Goal: Information Seeking & Learning: Learn about a topic

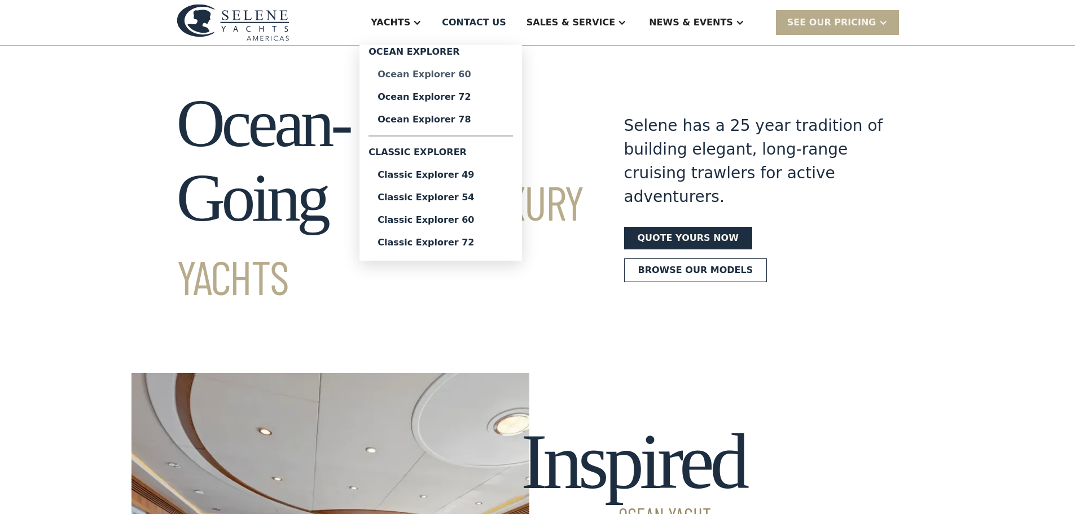
click at [478, 71] on div "Ocean Explorer 60" at bounding box center [440, 74] width 126 height 9
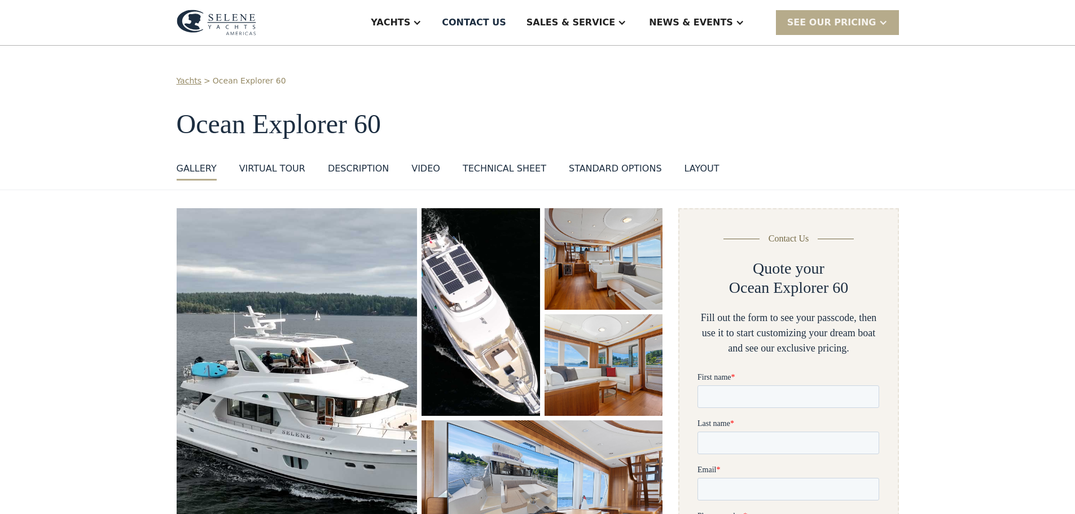
click at [499, 313] on img "open lightbox" at bounding box center [480, 312] width 118 height 208
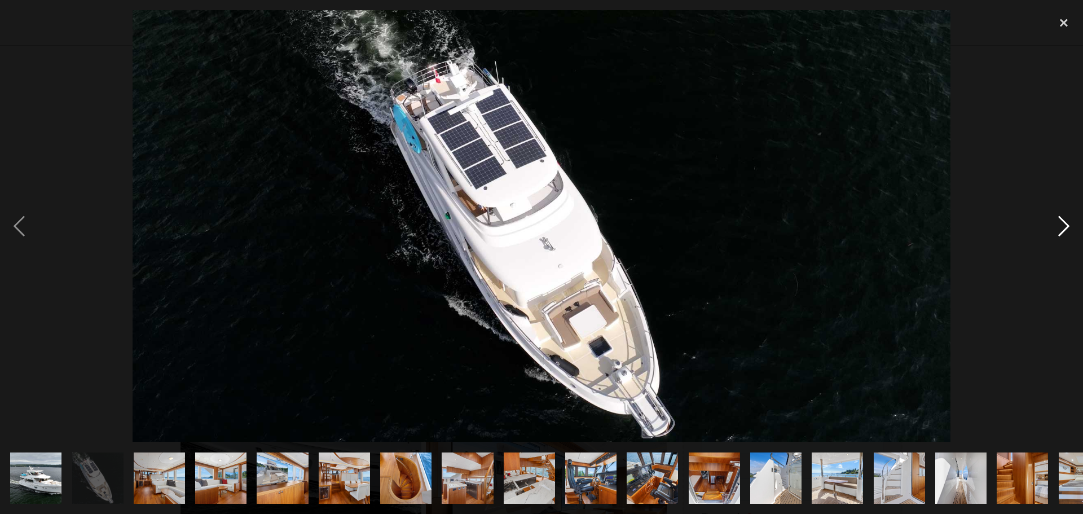
click at [1065, 227] on div "next image" at bounding box center [1064, 226] width 38 height 432
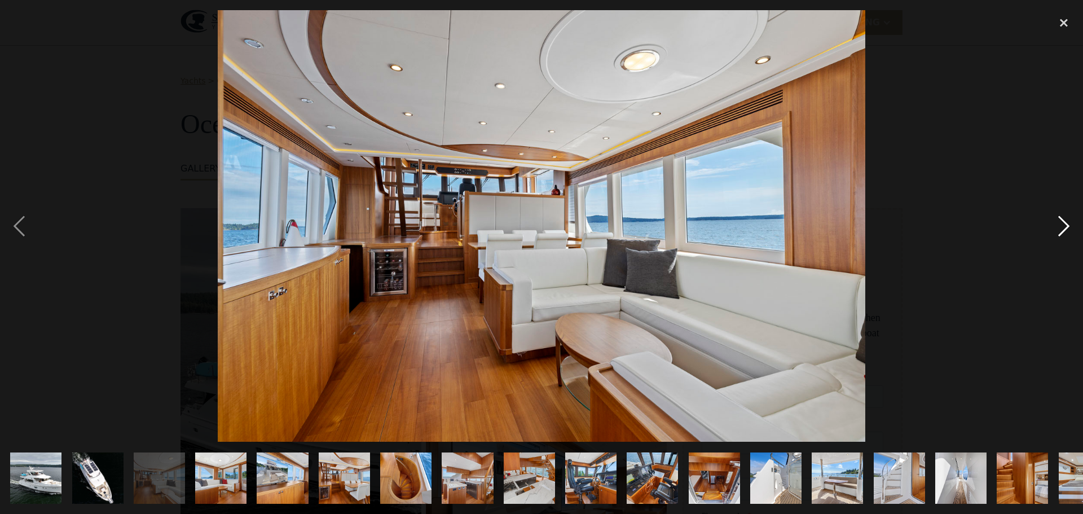
click at [1065, 227] on div "next image" at bounding box center [1064, 226] width 38 height 432
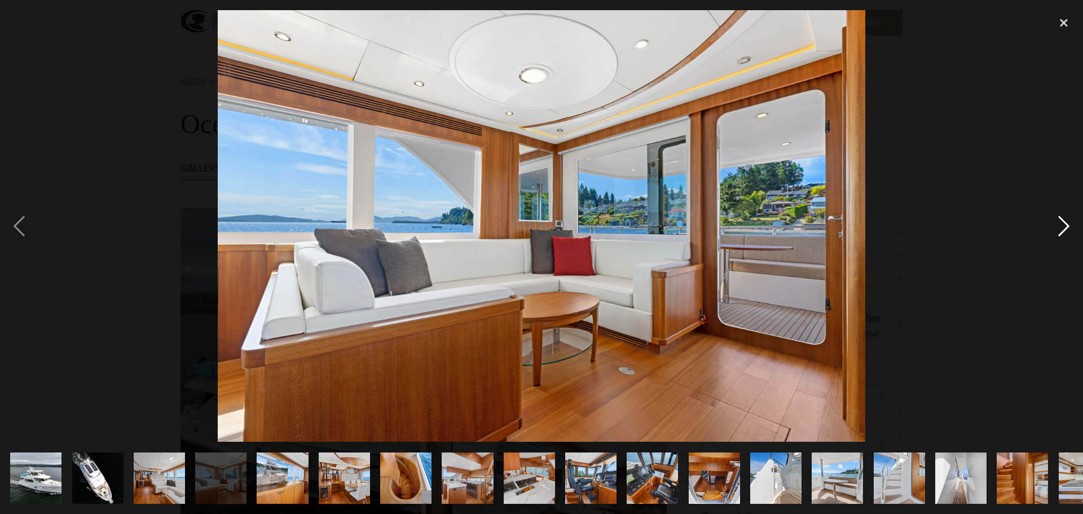
click at [1065, 227] on div "next image" at bounding box center [1064, 226] width 38 height 432
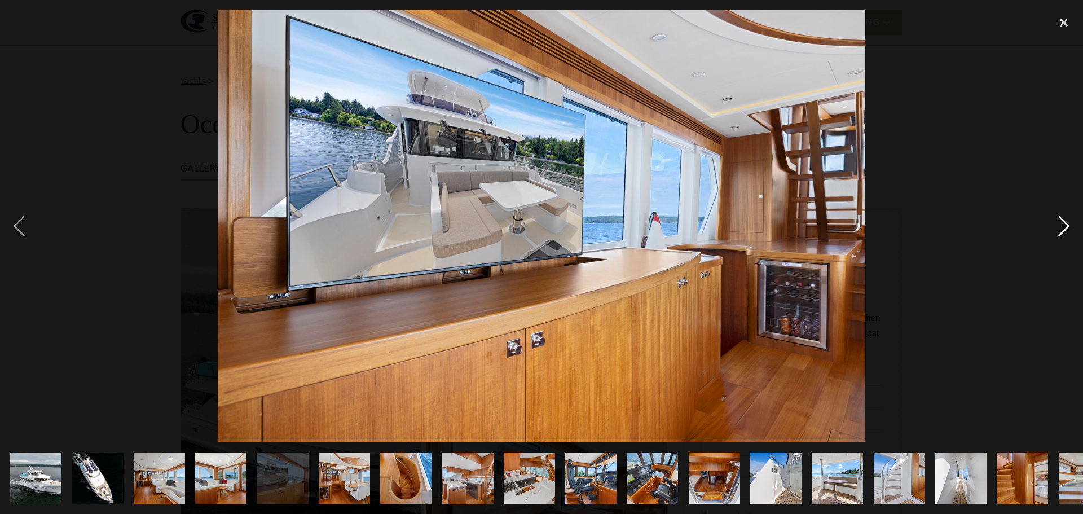
click at [1065, 227] on div "next image" at bounding box center [1064, 226] width 38 height 432
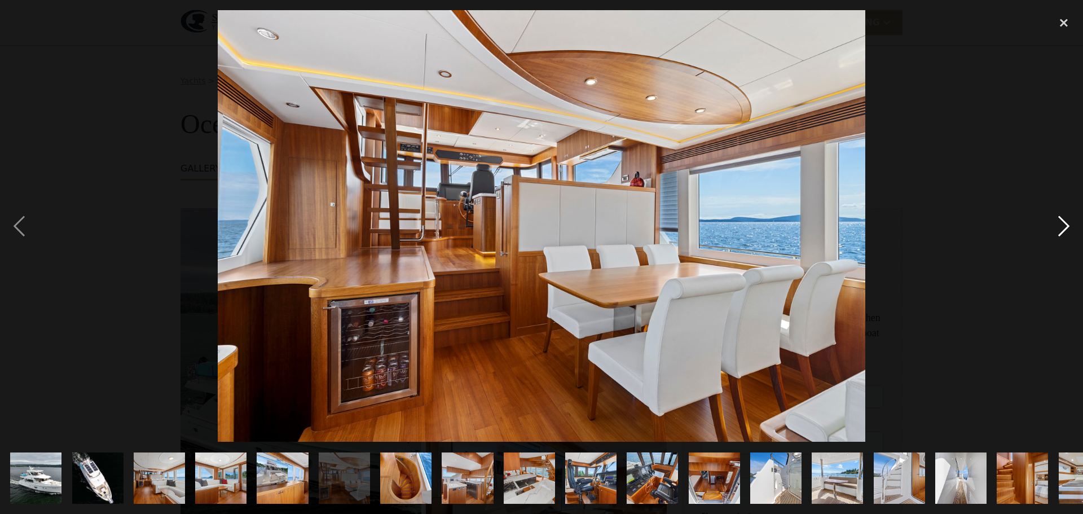
click at [1065, 227] on div "next image" at bounding box center [1064, 226] width 38 height 432
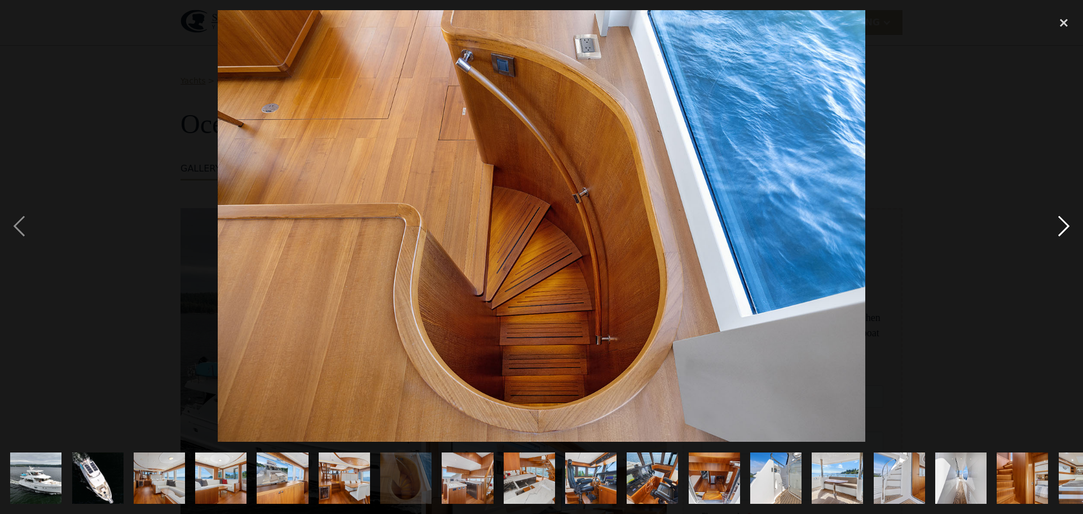
click at [1065, 227] on div "next image" at bounding box center [1064, 226] width 38 height 432
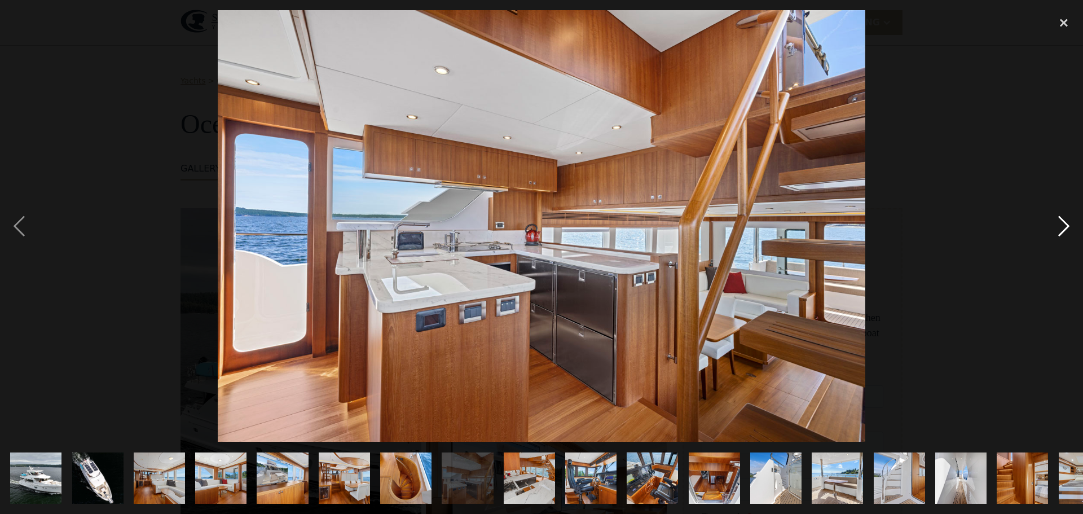
click at [1065, 227] on div "next image" at bounding box center [1064, 226] width 38 height 432
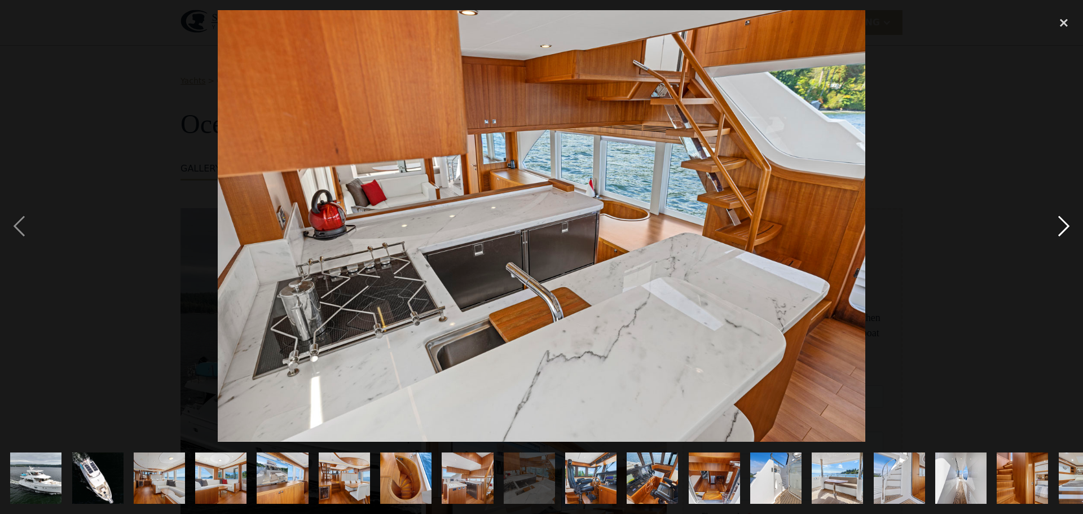
click at [1065, 227] on div "next image" at bounding box center [1064, 226] width 38 height 432
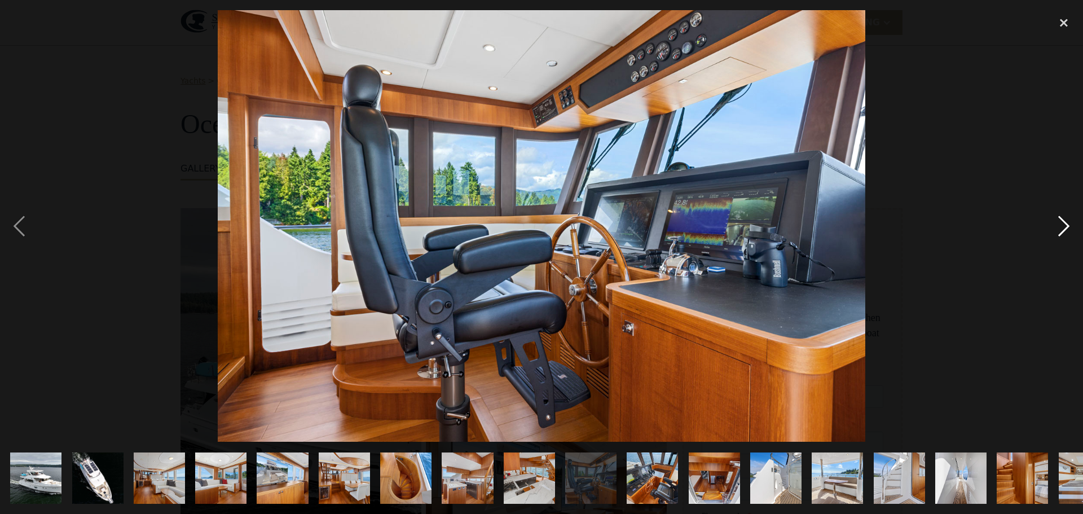
click at [1065, 227] on div "next image" at bounding box center [1064, 226] width 38 height 432
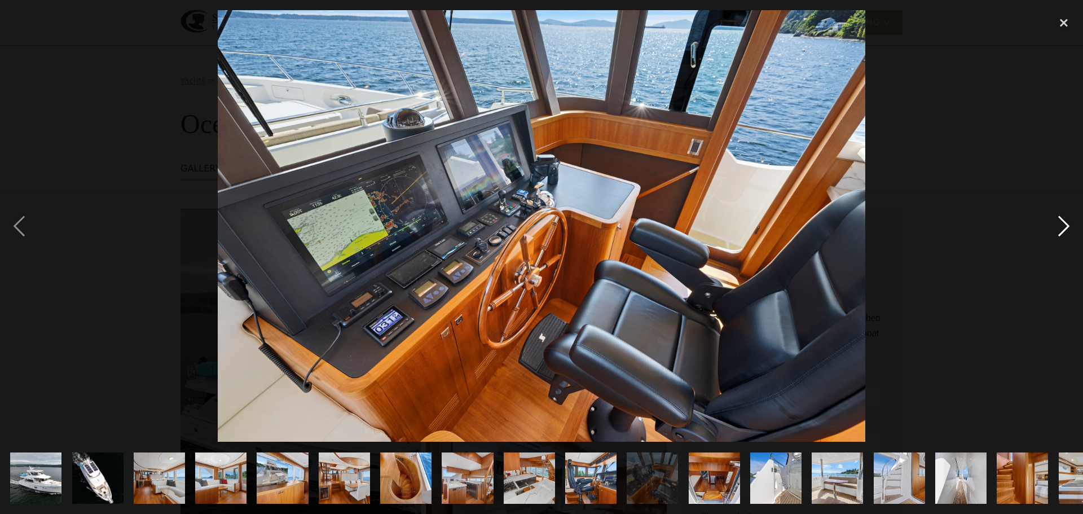
click at [1065, 227] on div "next image" at bounding box center [1064, 226] width 38 height 432
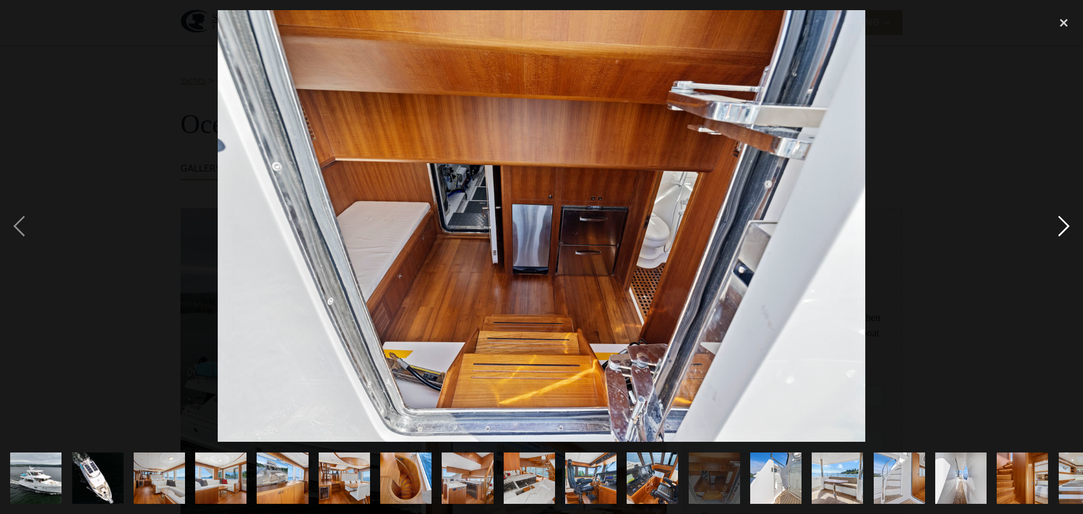
click at [1065, 227] on div "next image" at bounding box center [1064, 226] width 38 height 432
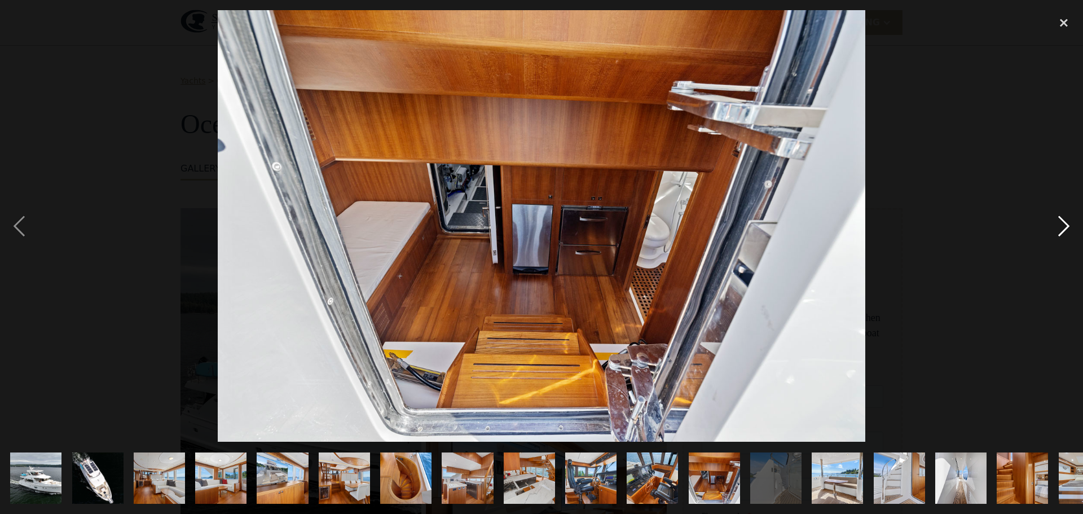
click at [1065, 227] on div "next image" at bounding box center [1064, 226] width 38 height 432
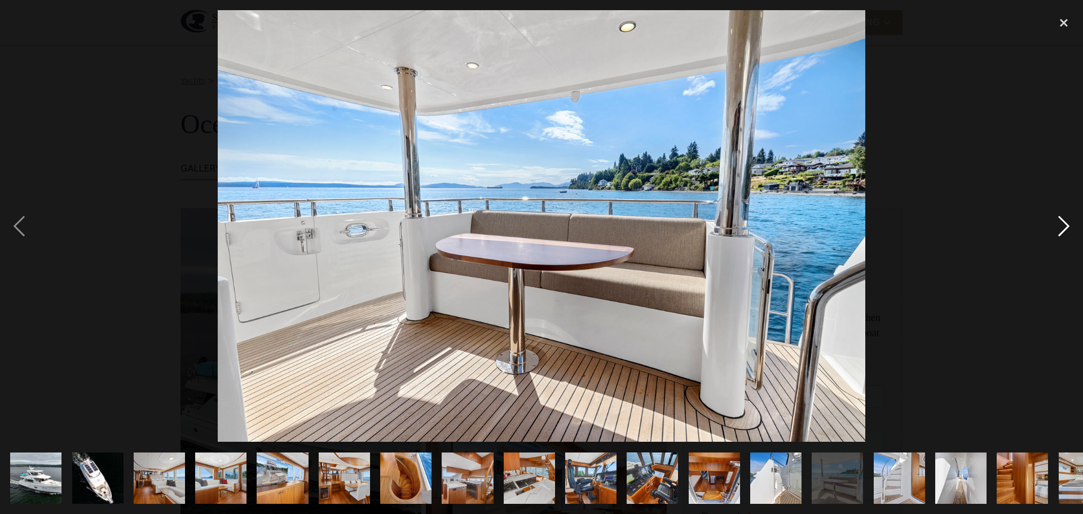
click at [1065, 227] on div "next image" at bounding box center [1064, 226] width 38 height 432
